Goal: Transaction & Acquisition: Subscribe to service/newsletter

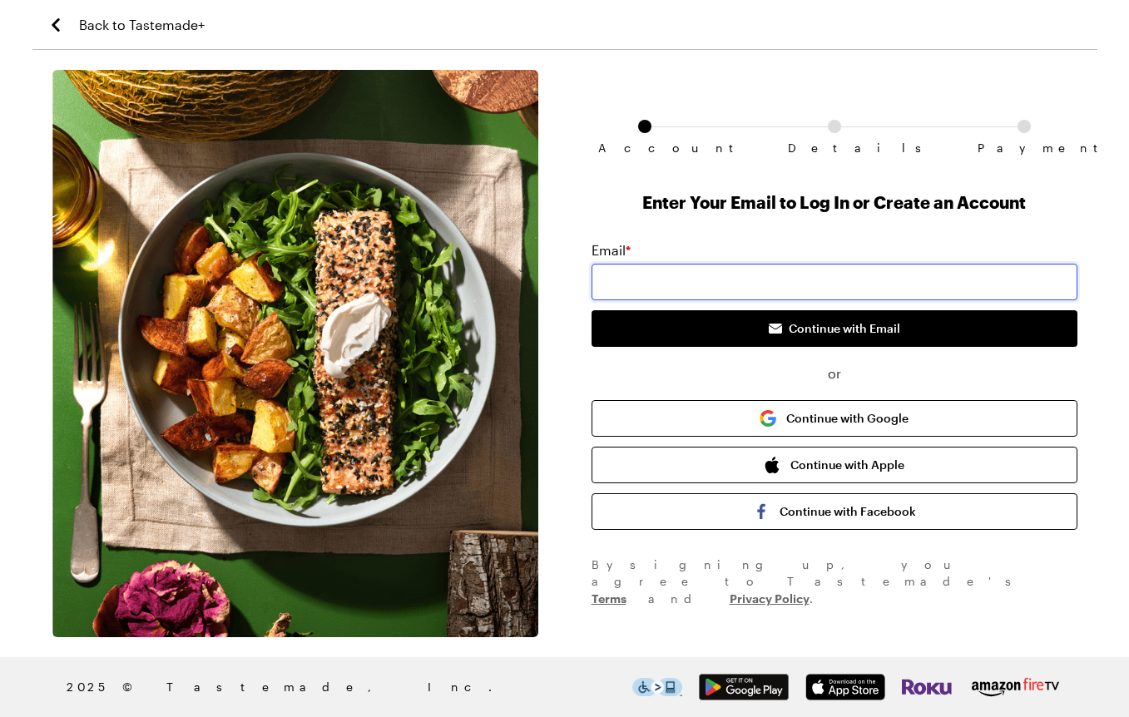
click at [798, 277] on input "email" at bounding box center [834, 282] width 486 height 37
click at [756, 274] on input "email" at bounding box center [834, 282] width 486 height 37
paste input "[EMAIL_ADDRESS][PERSON_NAME][DOMAIN_NAME]"
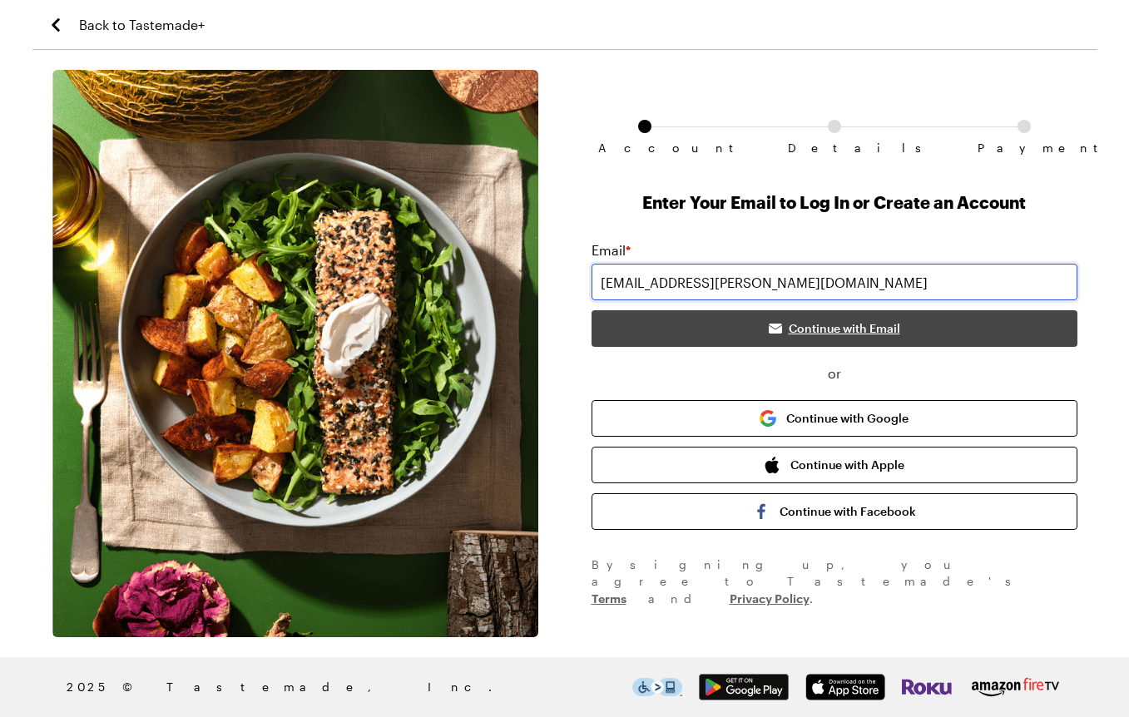
type input "[EMAIL_ADDRESS][PERSON_NAME][DOMAIN_NAME]"
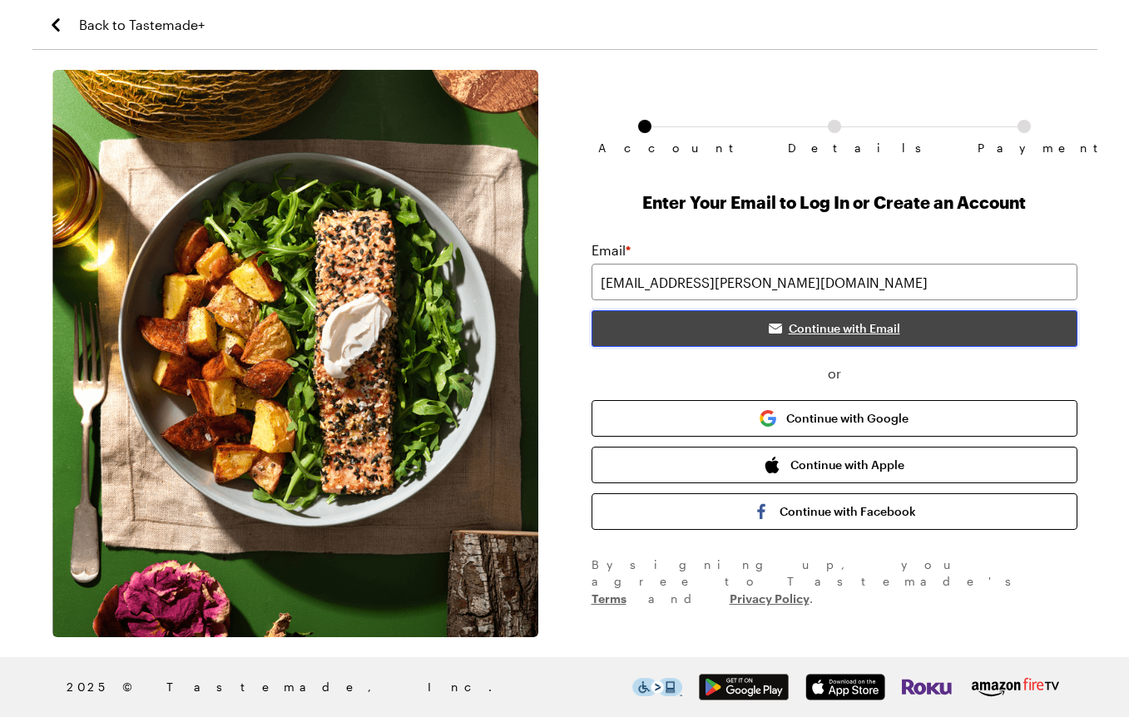
click at [901, 333] on button "Continue with Email" at bounding box center [834, 328] width 486 height 37
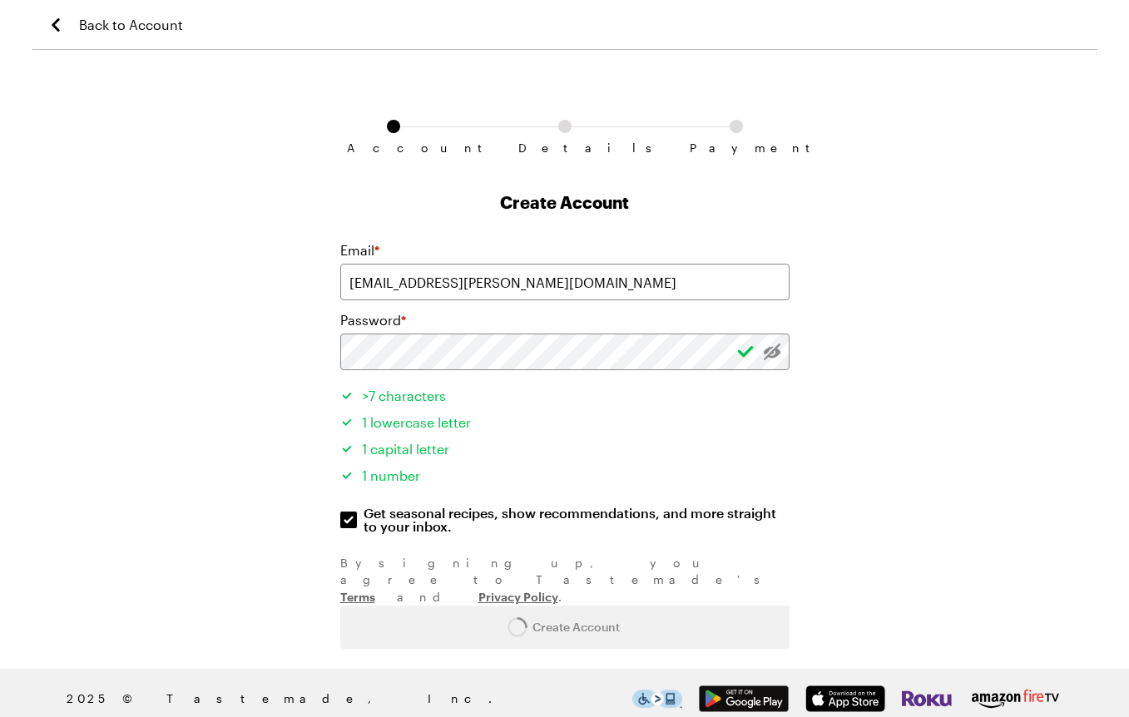
click at [574, 593] on form "Email * bee.robinson.7562@gmail.com Password * >7 characters 1 lowercase letter…" at bounding box center [564, 444] width 449 height 408
click at [613, 430] on li "1 lowercase letter" at bounding box center [564, 420] width 449 height 27
drag, startPoint x: 773, startPoint y: 354, endPoint x: 771, endPoint y: 373, distance: 18.4
click at [526, 594] on form "Email * bee.robinson.7562@gmail.com Password * >7 characters 1 lowercase letter…" at bounding box center [564, 444] width 449 height 408
click at [580, 580] on form "Email * bee.robinson.7562@gmail.com Password * >7 characters 1 lowercase letter…" at bounding box center [564, 444] width 449 height 408
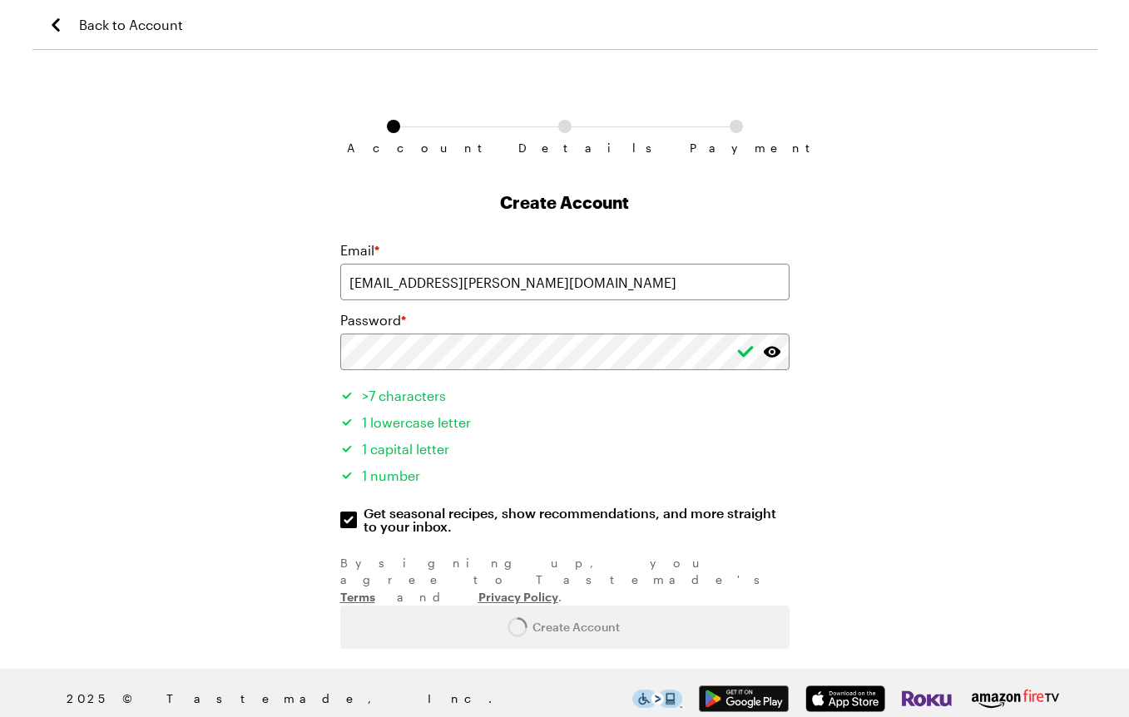
click at [534, 593] on form "Email * bee.robinson.7562@gmail.com Password * >7 characters 1 lowercase letter…" at bounding box center [564, 444] width 449 height 408
click at [535, 593] on form "Email * bee.robinson.7562@gmail.com Password * >7 characters 1 lowercase letter…" at bounding box center [564, 444] width 449 height 408
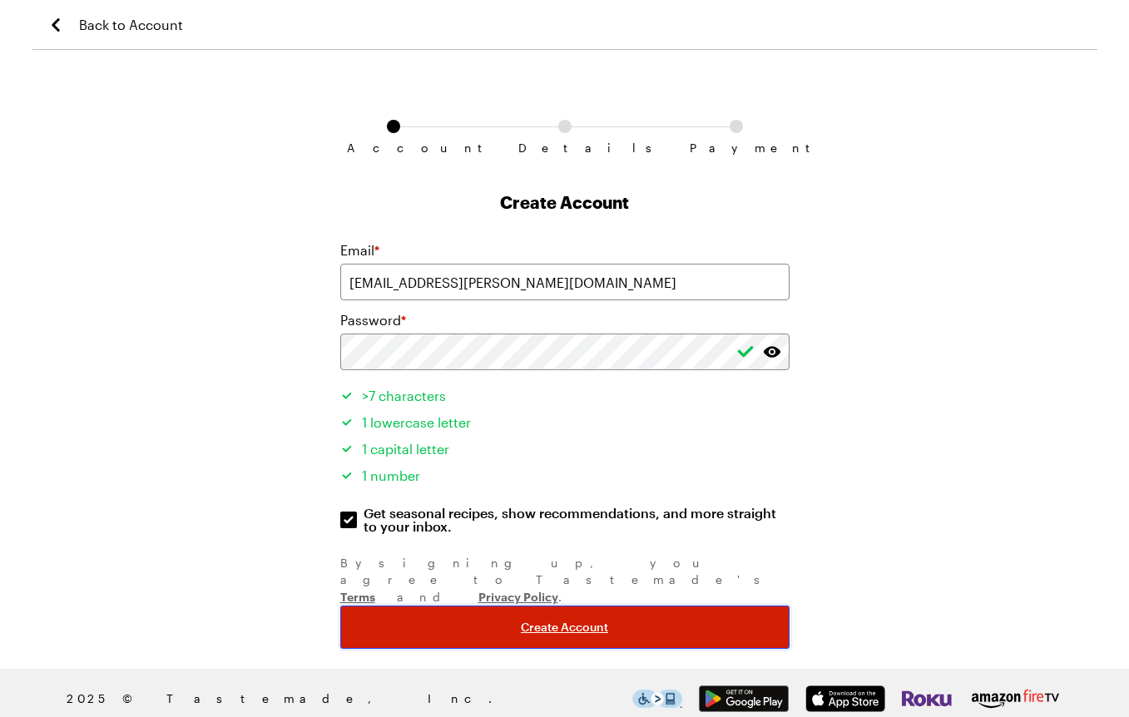
click at [570, 605] on button "Create Account" at bounding box center [564, 626] width 449 height 43
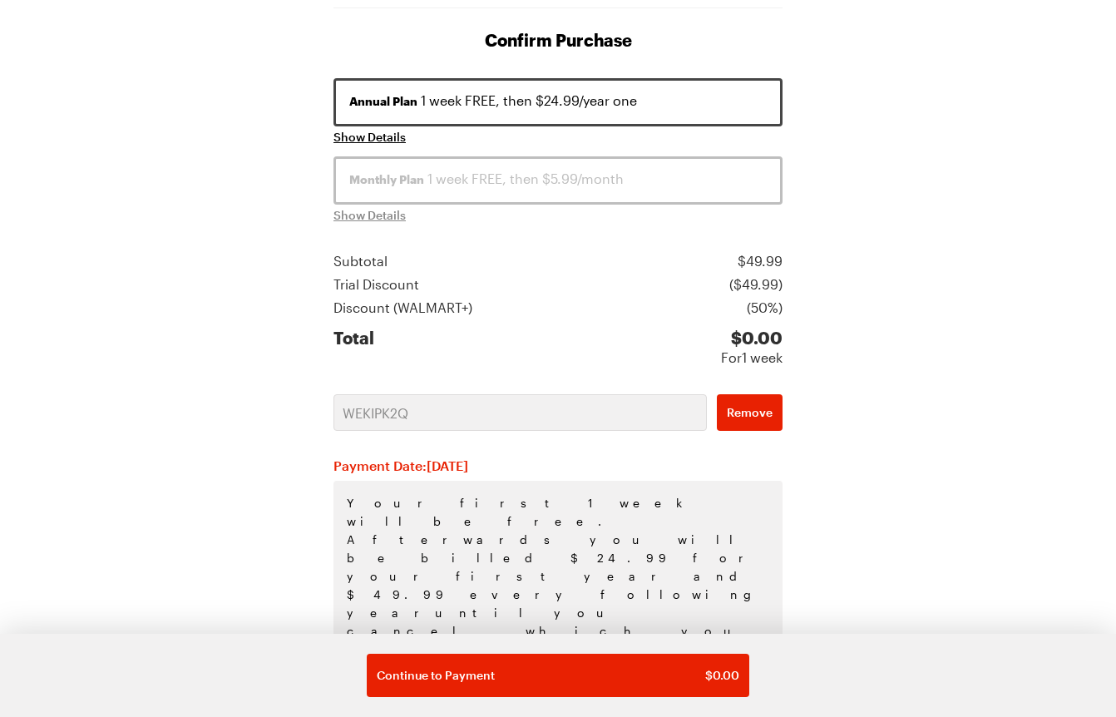
scroll to position [228, 0]
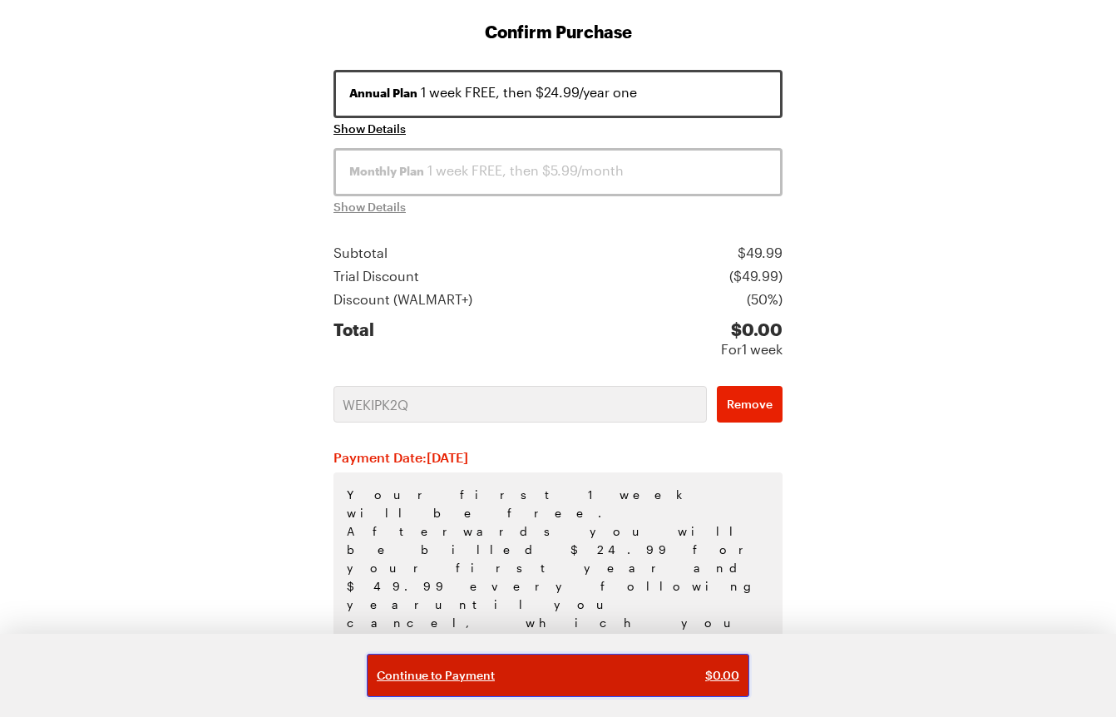
click at [447, 676] on span "Continue to Payment" at bounding box center [436, 675] width 118 height 17
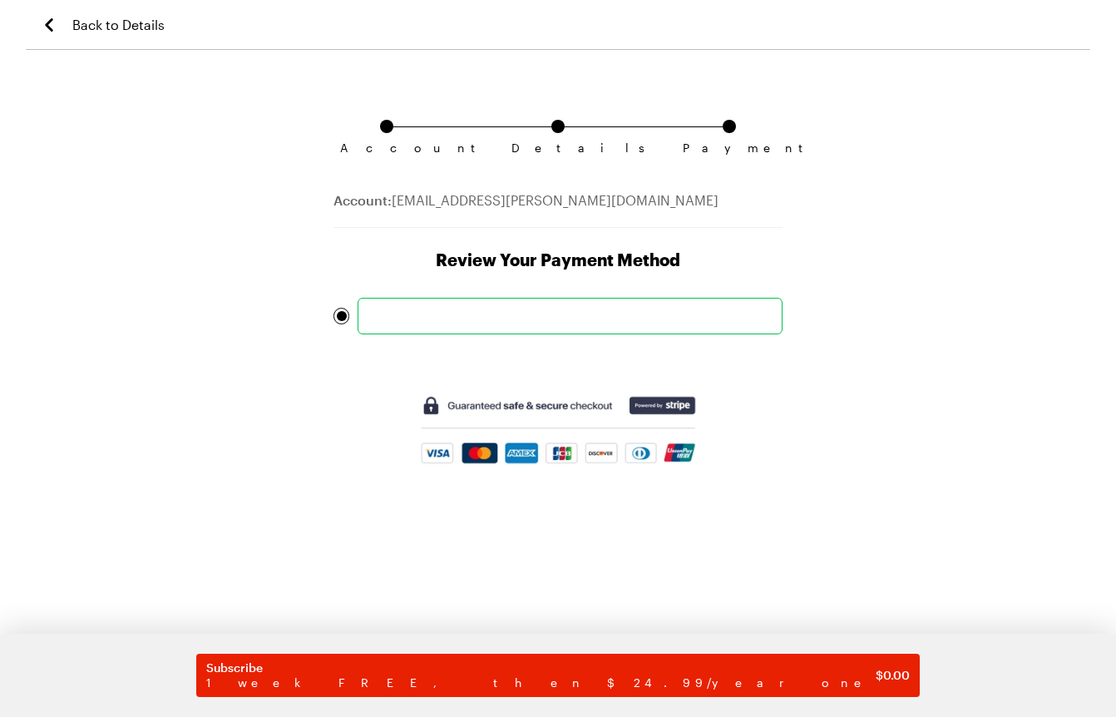
click at [336, 472] on form "Subscribe 1 week FREE, then $24.99/year one $ 0.00" at bounding box center [557, 393] width 449 height 191
